Goal: Transaction & Acquisition: Purchase product/service

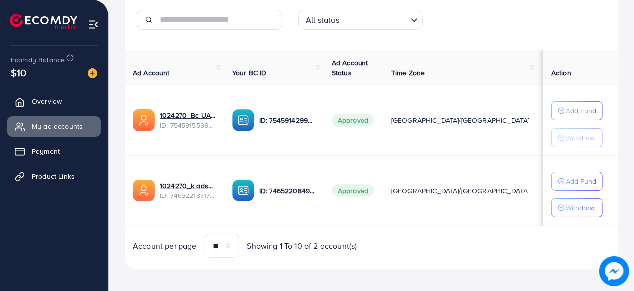
scroll to position [152, 0]
click at [96, 75] on img at bounding box center [92, 73] width 10 height 10
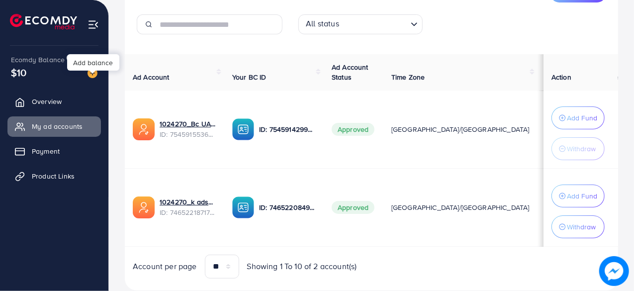
scroll to position [157, 0]
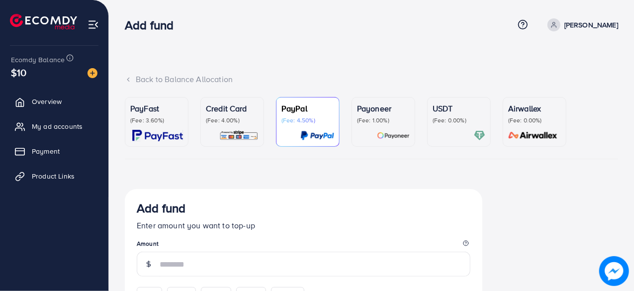
click at [157, 136] on img at bounding box center [157, 135] width 51 height 11
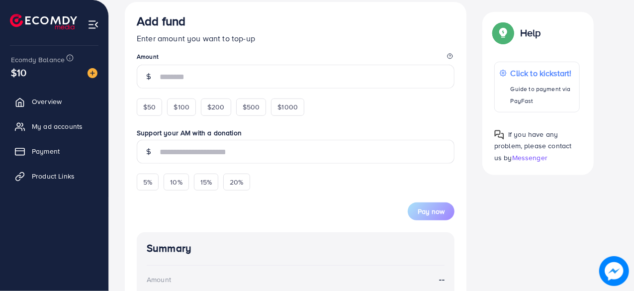
scroll to position [196, 0]
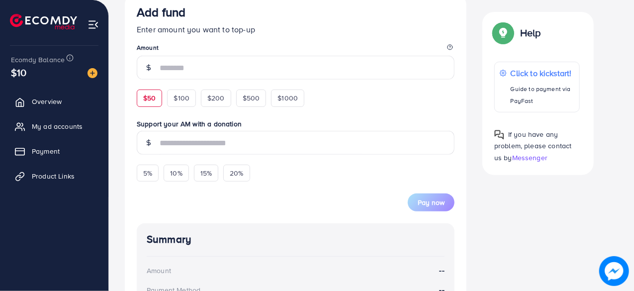
click at [148, 102] on span "$50" at bounding box center [149, 98] width 12 height 10
type input "**"
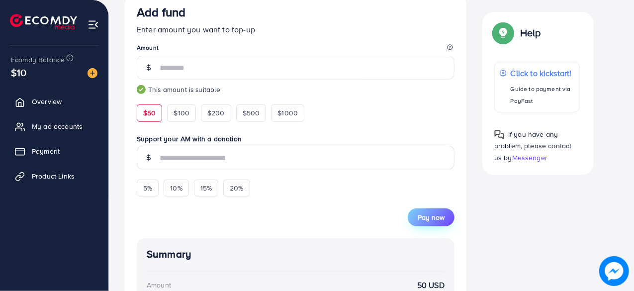
click at [420, 221] on span "Pay now" at bounding box center [430, 217] width 27 height 10
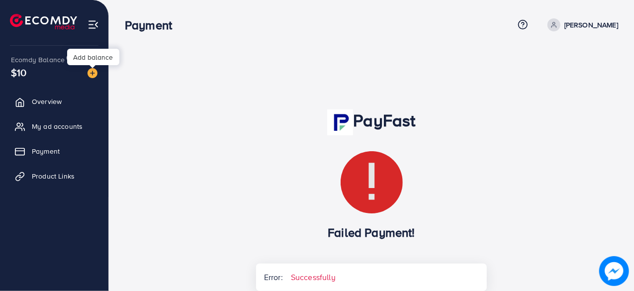
click at [94, 69] on img at bounding box center [92, 73] width 10 height 10
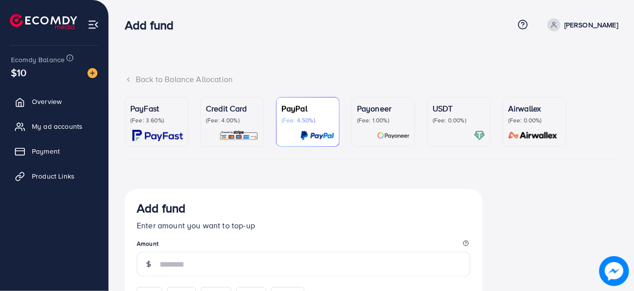
click at [149, 129] on div "PayFast (Fee: 3.60%)" at bounding box center [156, 121] width 53 height 39
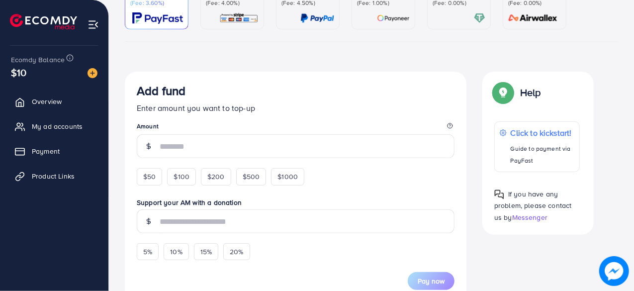
scroll to position [132, 0]
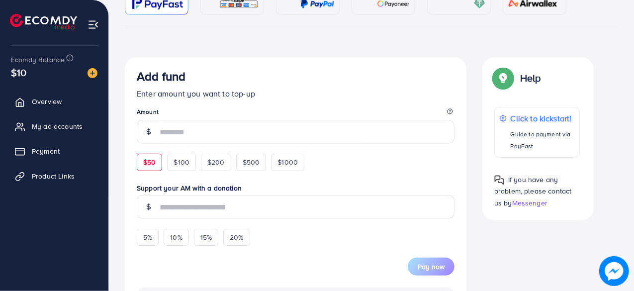
click at [150, 158] on span "$50" at bounding box center [149, 162] width 12 height 10
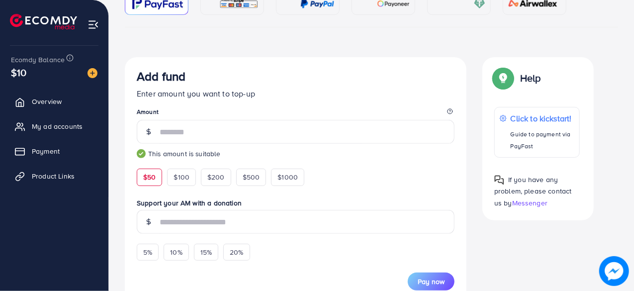
type input "**"
click at [95, 76] on img at bounding box center [92, 73] width 10 height 10
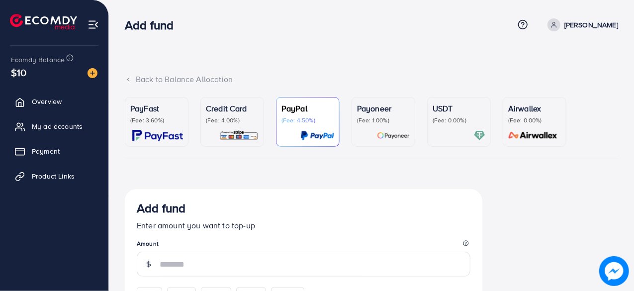
click at [147, 98] on link "PayFast (Fee: 3.60%)" at bounding box center [157, 122] width 64 height 50
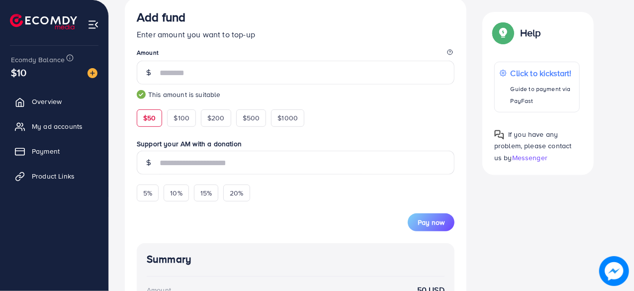
scroll to position [199, 0]
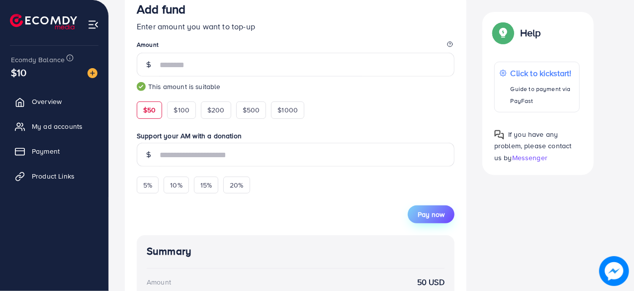
click at [433, 217] on span "Pay now" at bounding box center [430, 214] width 27 height 10
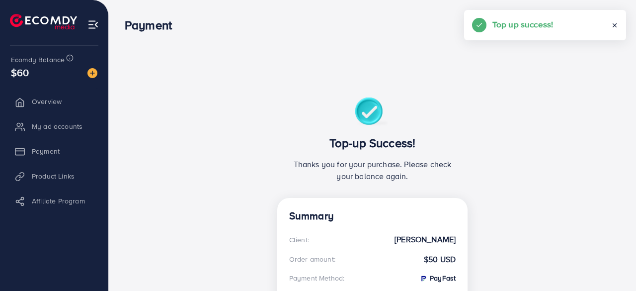
click at [612, 26] on icon at bounding box center [614, 25] width 7 height 7
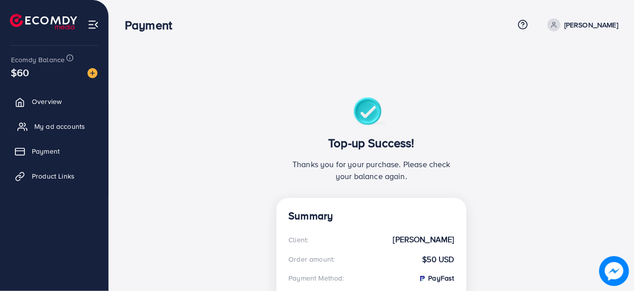
click at [76, 123] on span "My ad accounts" at bounding box center [59, 126] width 51 height 10
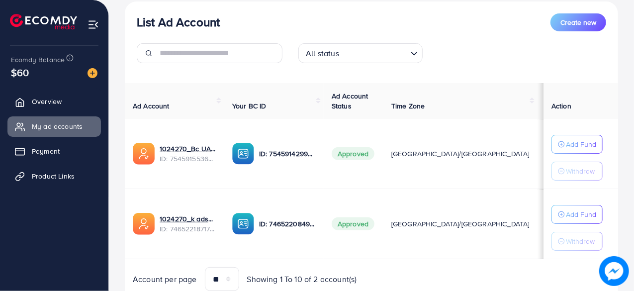
scroll to position [120, 0]
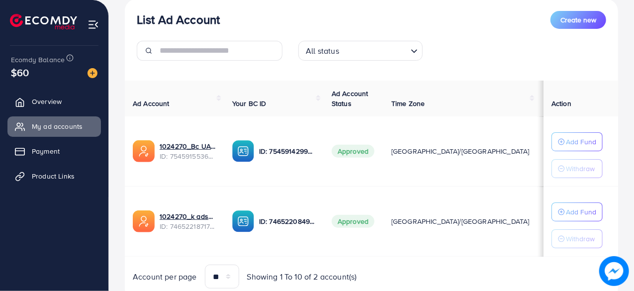
click at [624, 116] on div "List Ad Account Create new List Ad Account Create new All status Loading... Ad …" at bounding box center [371, 104] width 525 height 448
